Goal: Task Accomplishment & Management: Use online tool/utility

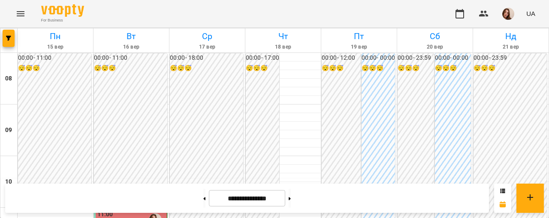
scroll to position [71, 0]
click at [291, 202] on button at bounding box center [290, 197] width 2 height 19
type input "**********"
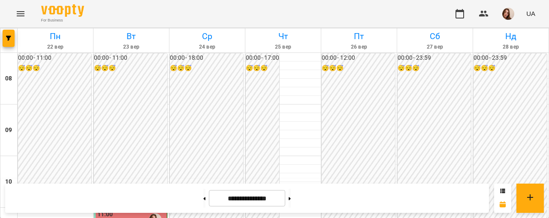
scroll to position [145, 0]
click at [505, 14] on img "button" at bounding box center [509, 14] width 12 height 12
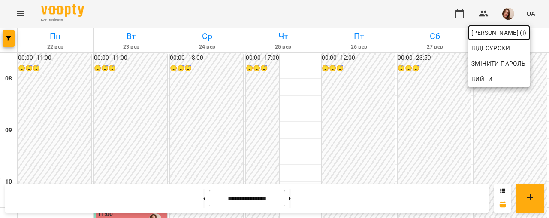
click at [509, 31] on span "[PERSON_NAME] (і)" at bounding box center [499, 32] width 55 height 10
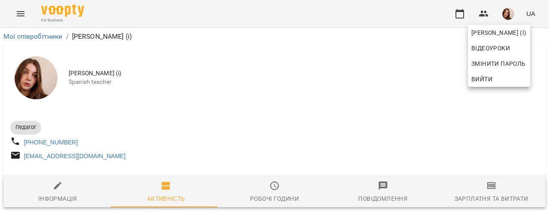
click at [481, 188] on div at bounding box center [274, 109] width 549 height 218
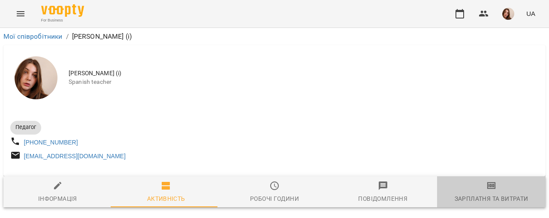
click at [496, 189] on span "Зарплатня та Витрати" at bounding box center [492, 191] width 98 height 23
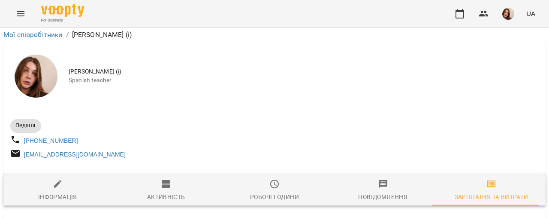
scroll to position [2316, 0]
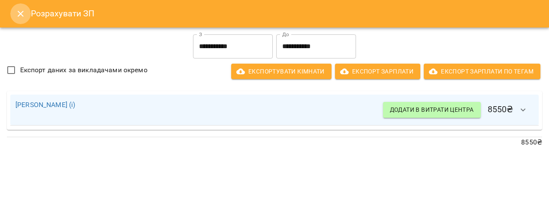
click at [22, 15] on icon "Close" at bounding box center [21, 14] width 6 height 6
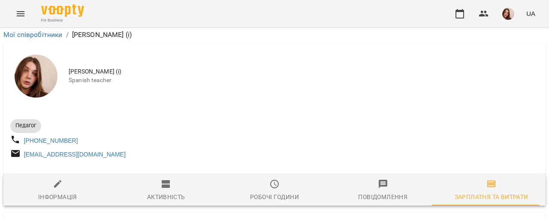
scroll to position [1056, 0]
click at [21, 19] on button "Menu" at bounding box center [20, 13] width 21 height 21
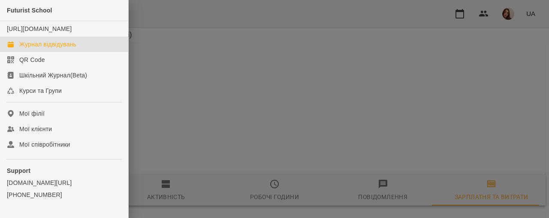
click at [64, 49] on div "Журнал відвідувань" at bounding box center [47, 44] width 57 height 9
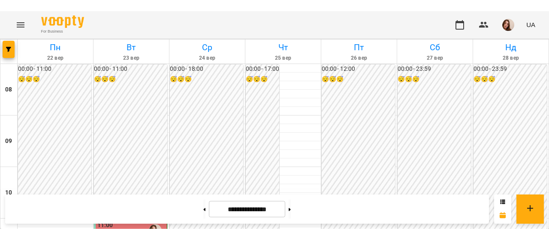
scroll to position [502, 0]
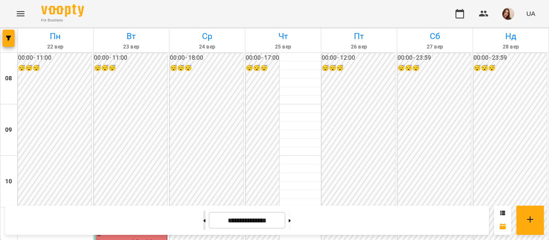
click at [203, 217] on button at bounding box center [204, 220] width 2 height 19
type input "**********"
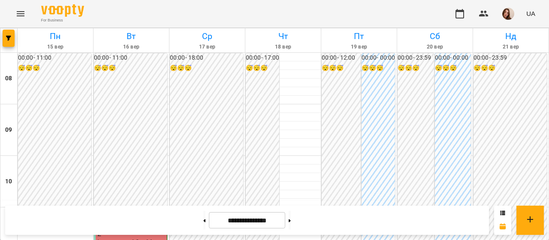
scroll to position [438, 0]
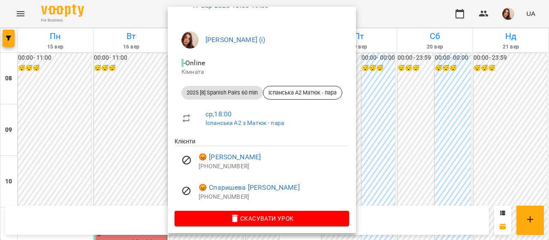
scroll to position [0, 0]
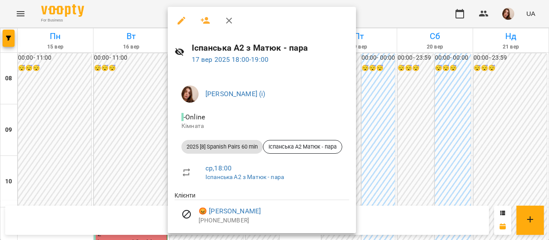
click at [381, 13] on div at bounding box center [274, 120] width 549 height 240
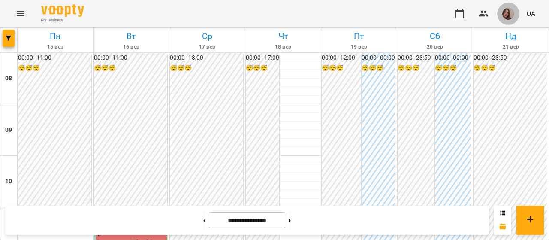
click at [517, 11] on button "button" at bounding box center [509, 14] width 22 height 22
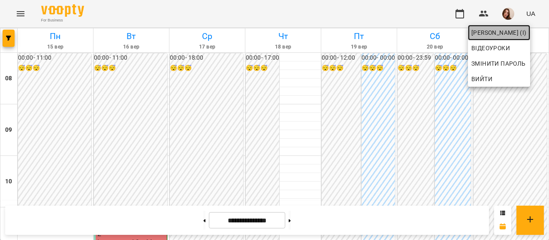
click at [515, 33] on span "Матюк Маргарита (і)" at bounding box center [499, 32] width 55 height 10
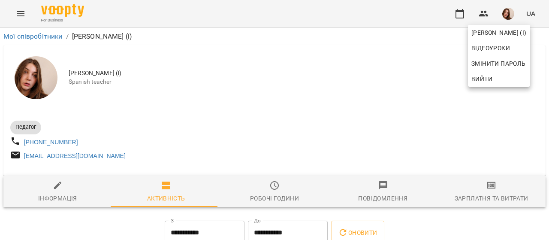
click at [490, 187] on div at bounding box center [274, 120] width 549 height 240
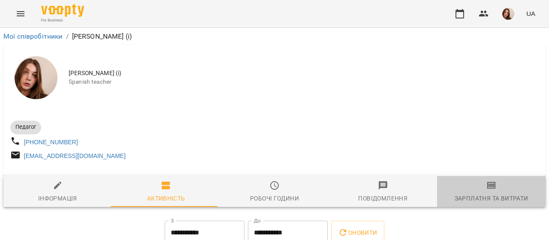
click at [487, 191] on icon "button" at bounding box center [492, 185] width 10 height 10
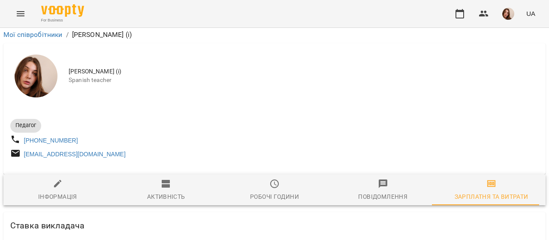
scroll to position [2294, 0]
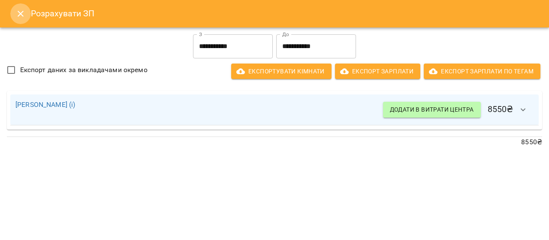
click at [21, 13] on icon "Close" at bounding box center [21, 14] width 6 height 6
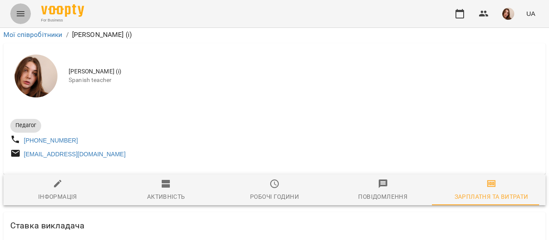
click at [21, 14] on icon "Menu" at bounding box center [20, 14] width 10 height 10
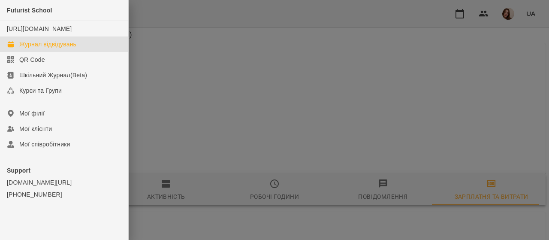
click at [61, 49] on div "Журнал відвідувань" at bounding box center [47, 44] width 57 height 9
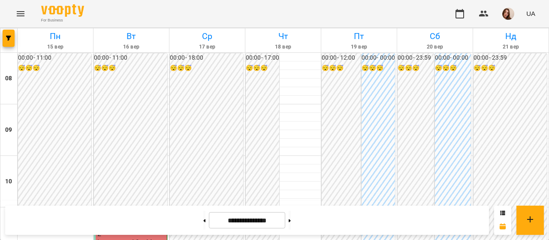
scroll to position [428, 0]
